Goal: Navigation & Orientation: Find specific page/section

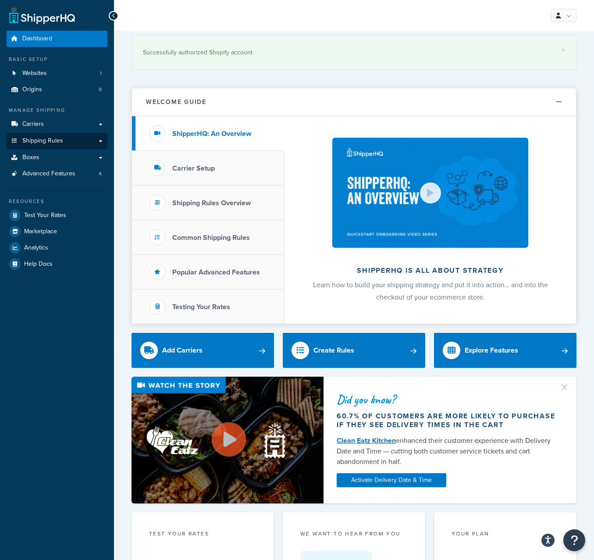
click at [66, 143] on link "Shipping Rules" at bounding box center [57, 141] width 101 height 16
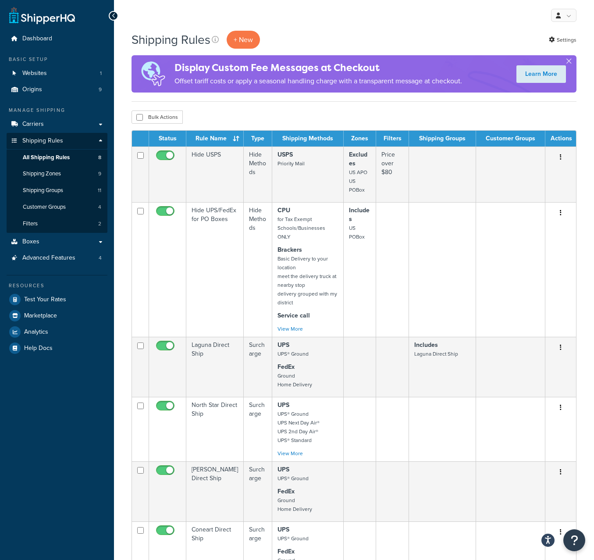
click at [48, 159] on link "All Shipping Rules 8" at bounding box center [57, 158] width 101 height 16
click at [54, 194] on link "Shipping Groups 11" at bounding box center [57, 190] width 101 height 16
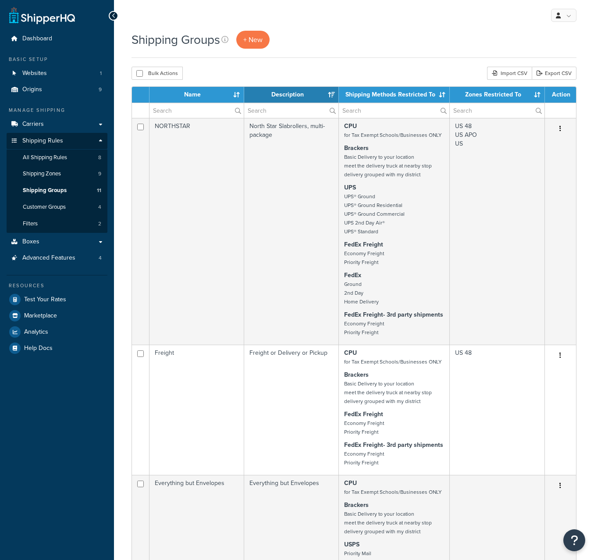
select select "15"
